Goal: Check status: Check status

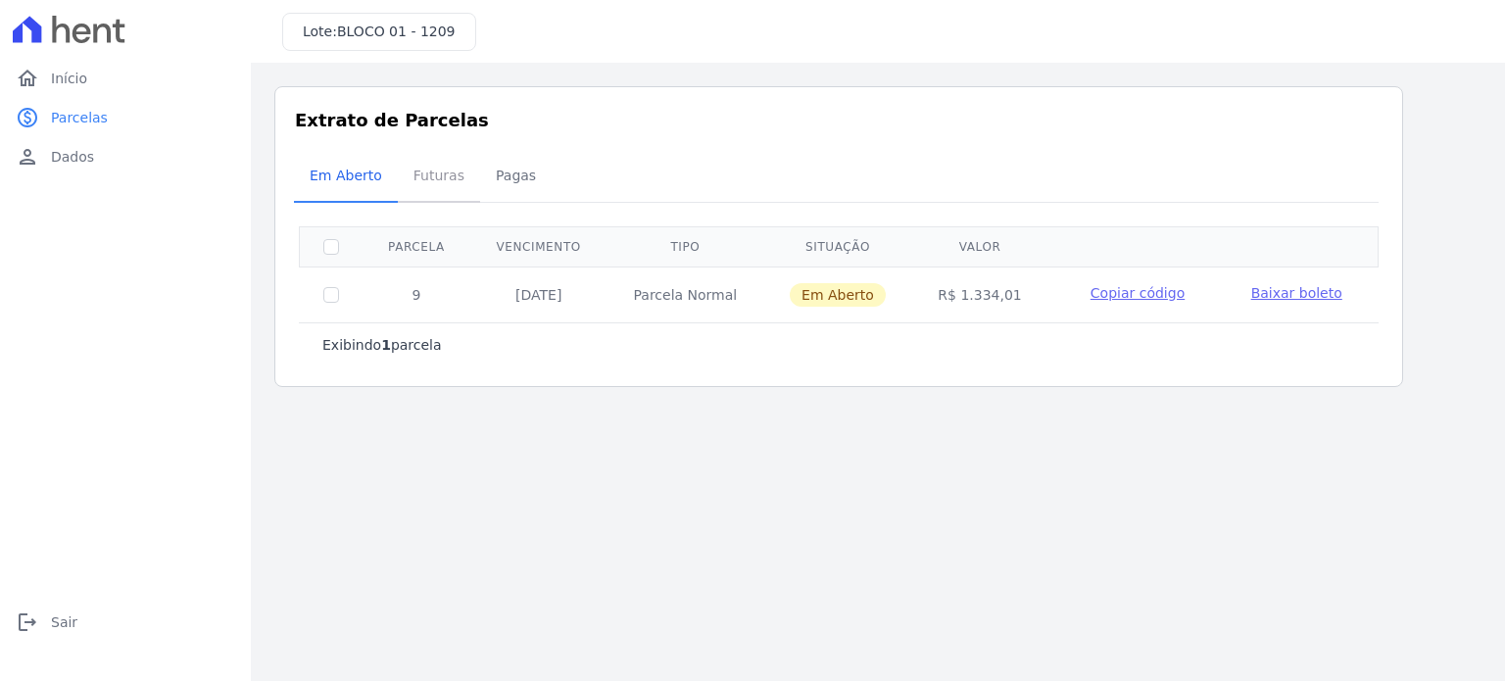
click at [421, 177] on span "Futuras" at bounding box center [439, 175] width 74 height 39
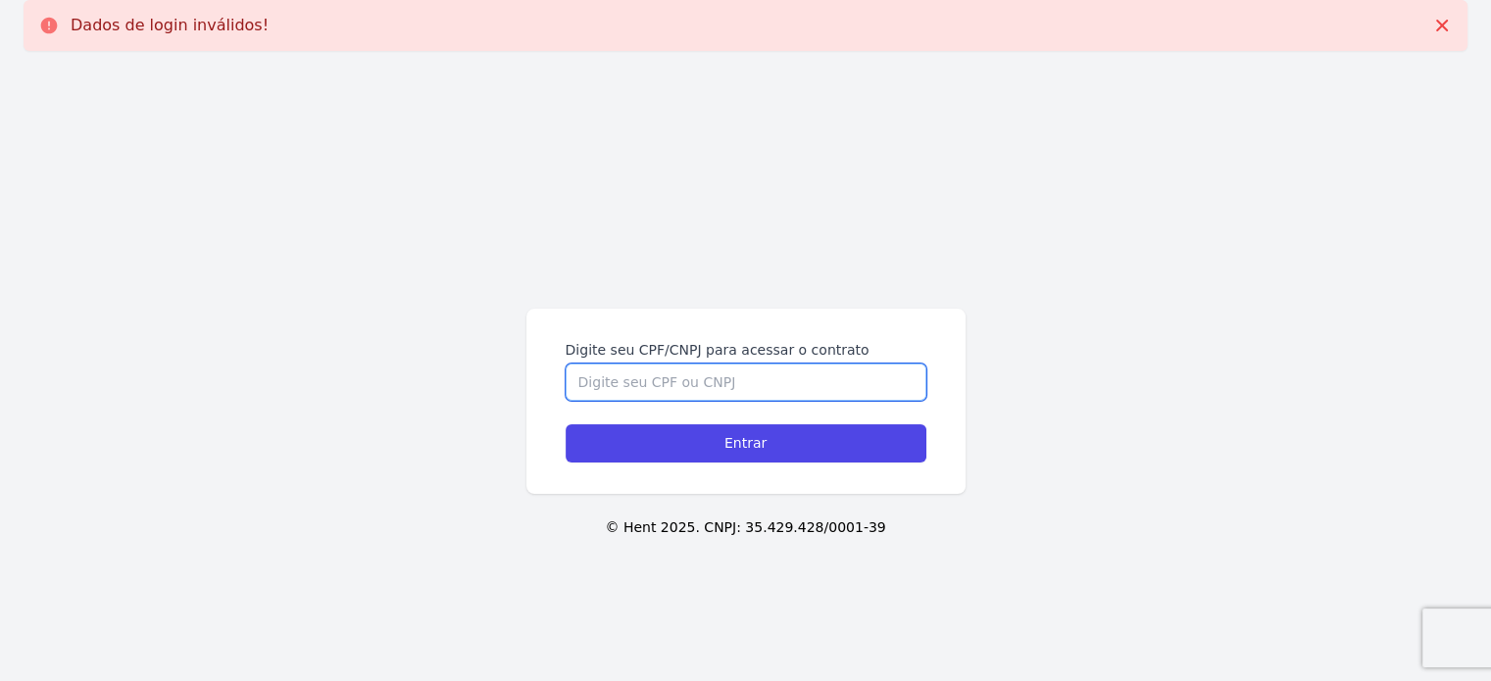
click at [656, 378] on input "Digite seu CPF/CNPJ para acessar o contrato" at bounding box center [746, 382] width 361 height 37
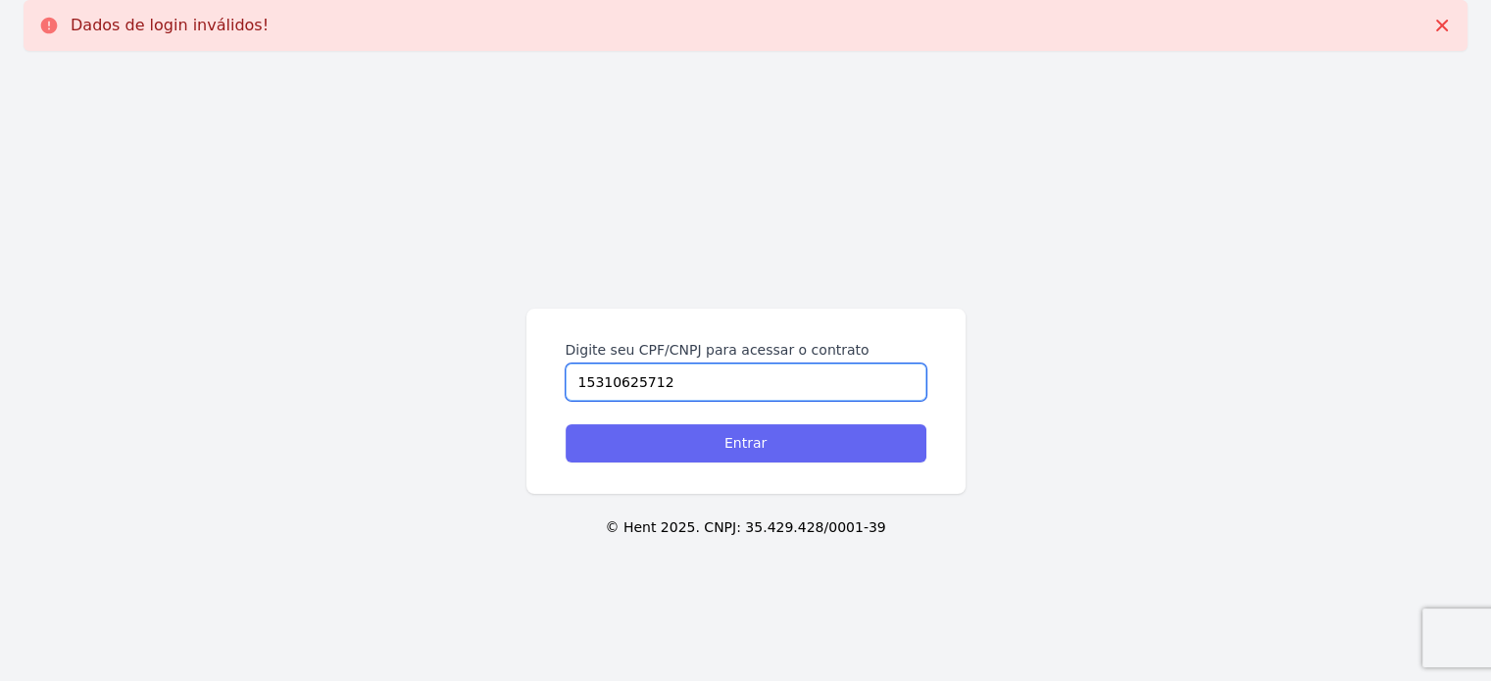
type input "15310625712"
click at [647, 426] on input "Entrar" at bounding box center [746, 443] width 361 height 38
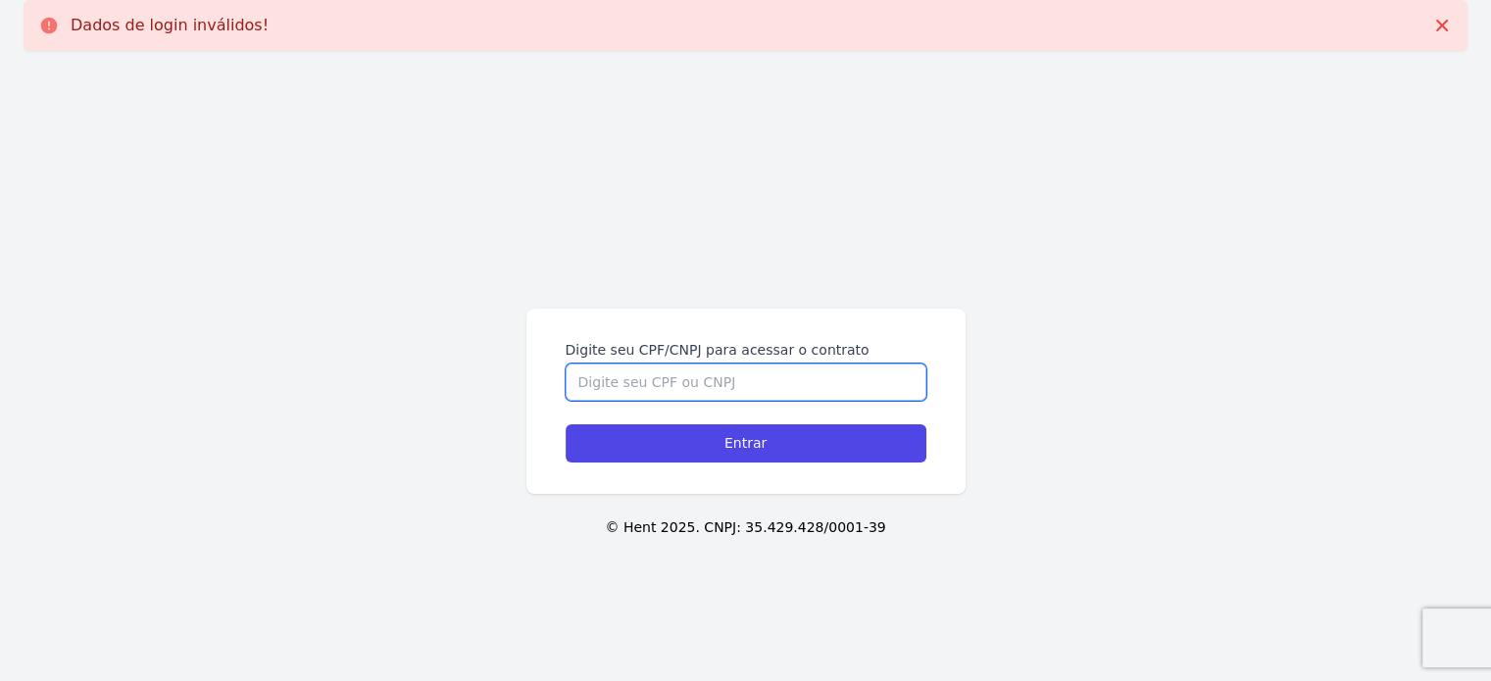
click at [696, 391] on input "Digite seu CPF/CNPJ para acessar o contrato" at bounding box center [746, 382] width 361 height 37
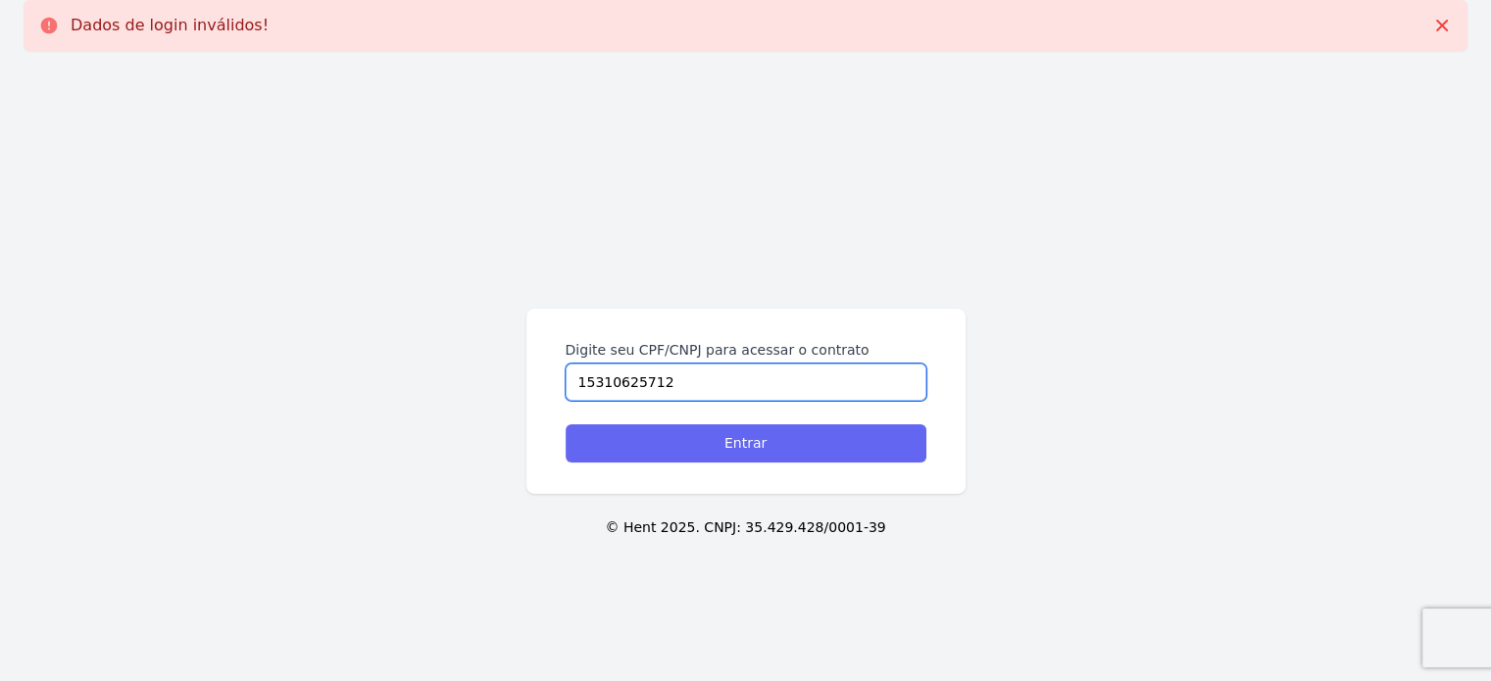
type input "15310625712"
click at [678, 425] on input "Entrar" at bounding box center [746, 443] width 361 height 38
